Goal: Task Accomplishment & Management: Manage account settings

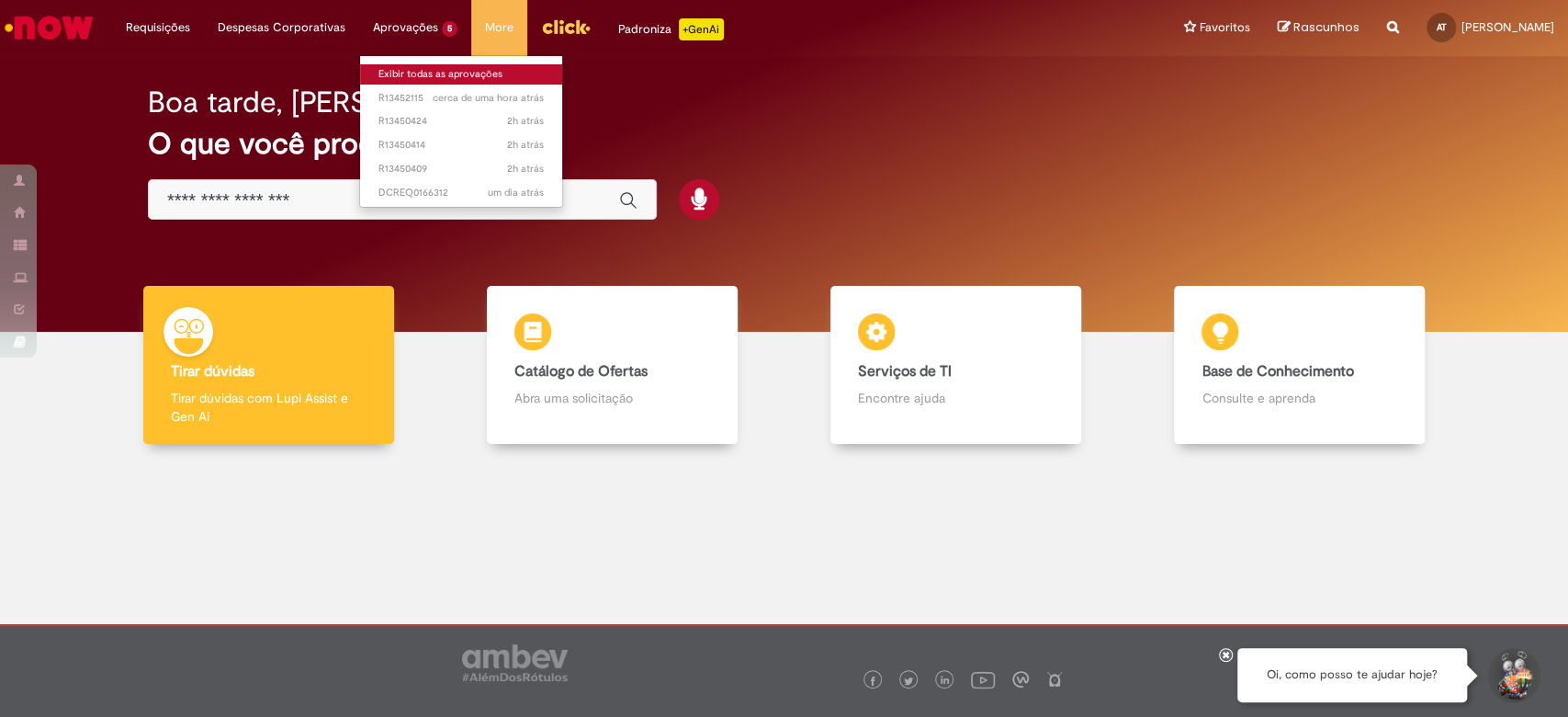
click at [438, 75] on link "Exibir todas as aprovações" at bounding box center [461, 75] width 202 height 20
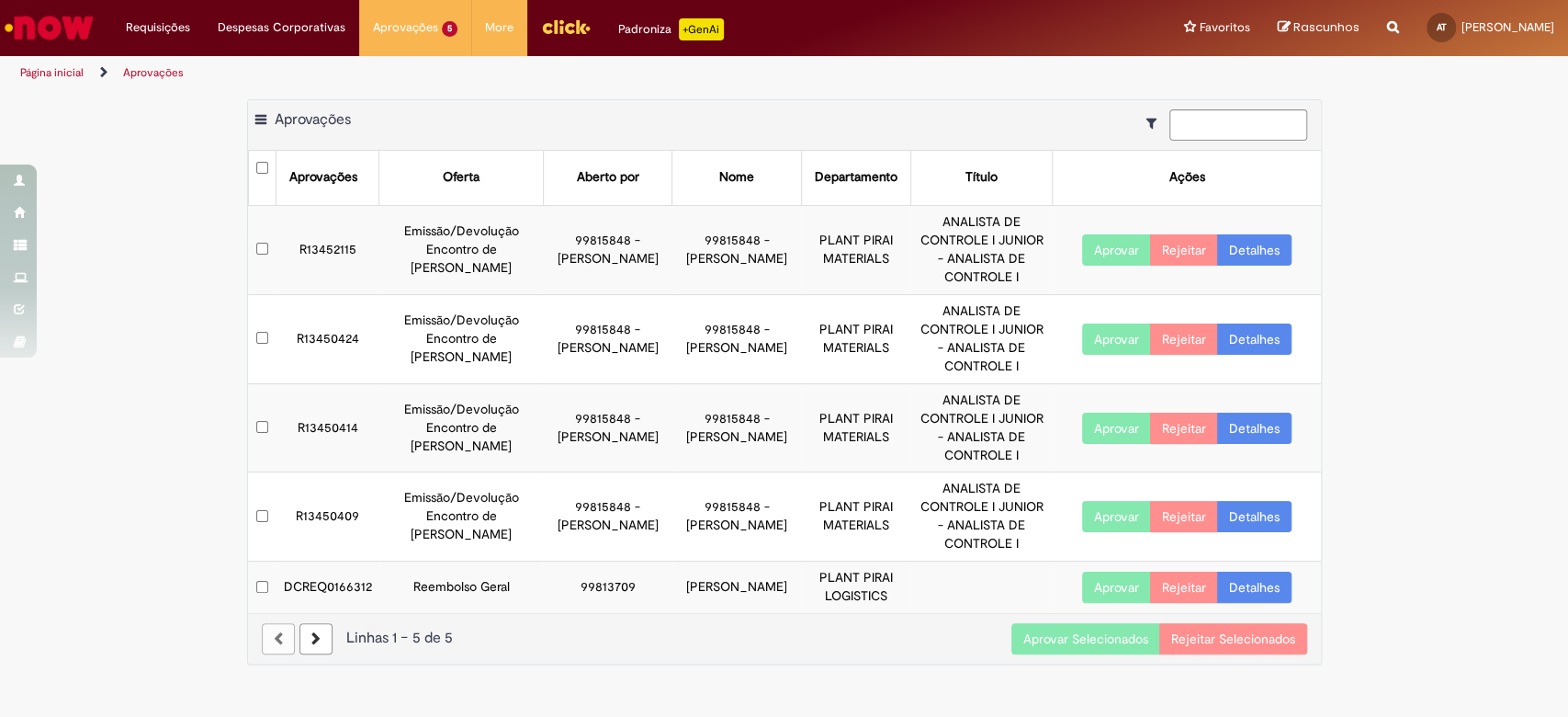
click at [263, 402] on td at bounding box center [262, 427] width 29 height 89
click at [1085, 623] on button "Aprovar Selecionados" at bounding box center [1086, 639] width 149 height 31
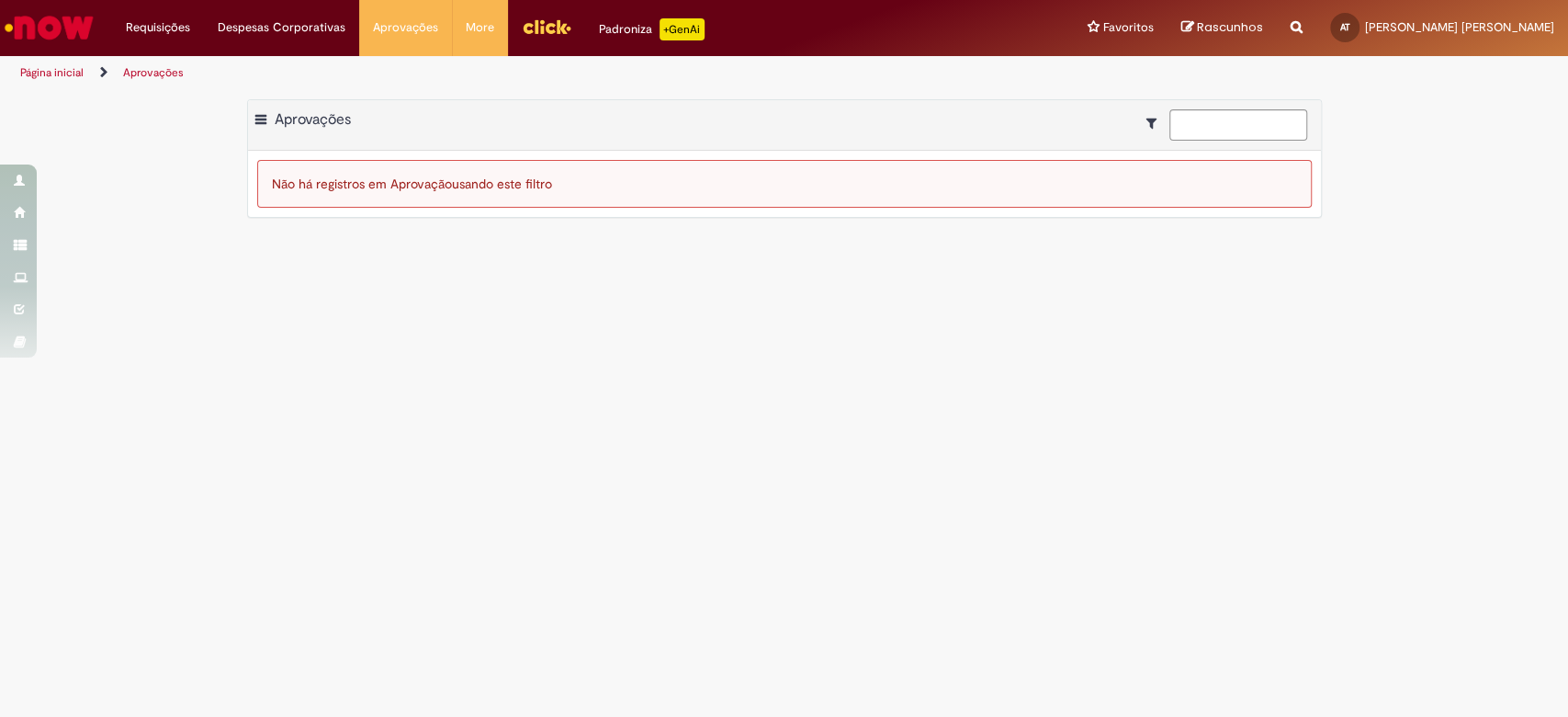
click at [72, 19] on img "Ir para a Homepage" at bounding box center [49, 28] width 95 height 37
